Goal: Find specific page/section: Find specific page/section

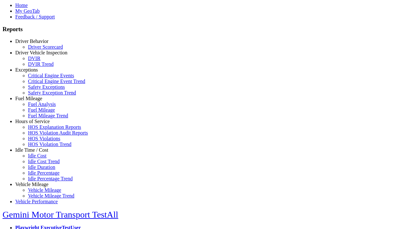
click at [37, 153] on link "Idle Time / Cost" at bounding box center [31, 149] width 33 height 5
click at [41, 158] on link "Idle Cost" at bounding box center [37, 155] width 18 height 5
select select
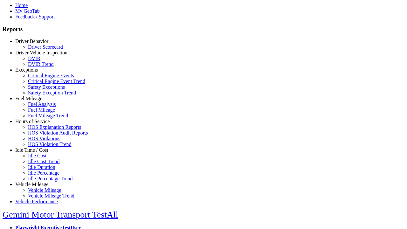
select select
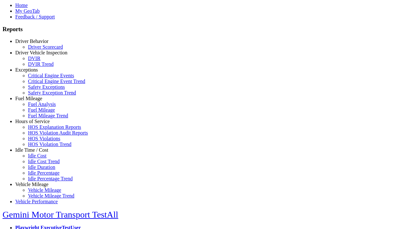
select select
